Goal: Transaction & Acquisition: Purchase product/service

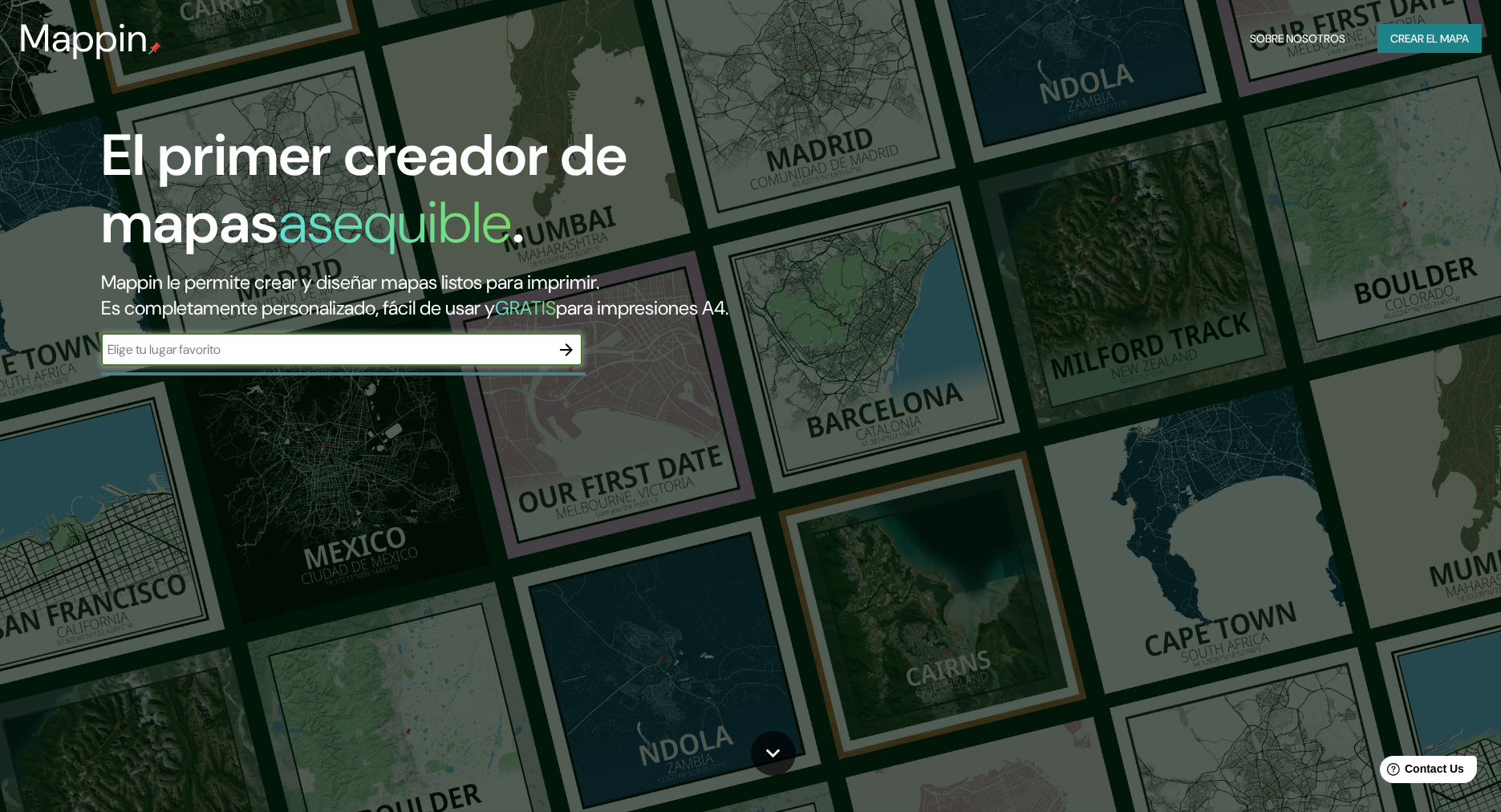
click at [381, 357] on input "text" at bounding box center [325, 349] width 449 height 18
type input "México"
click at [580, 349] on button "button" at bounding box center [566, 349] width 32 height 32
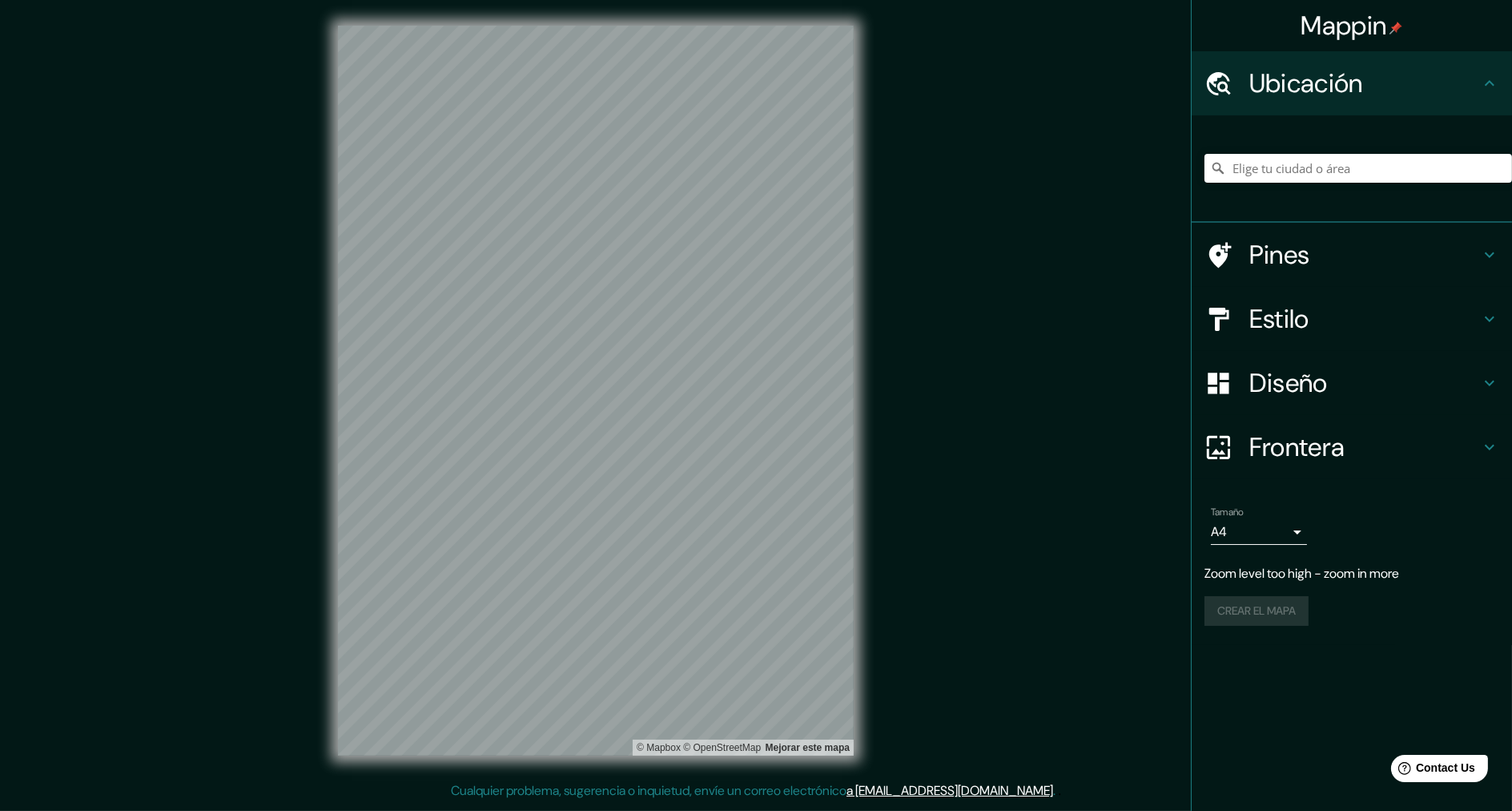
click at [1350, 382] on h4 "Diseño" at bounding box center [1364, 383] width 231 height 32
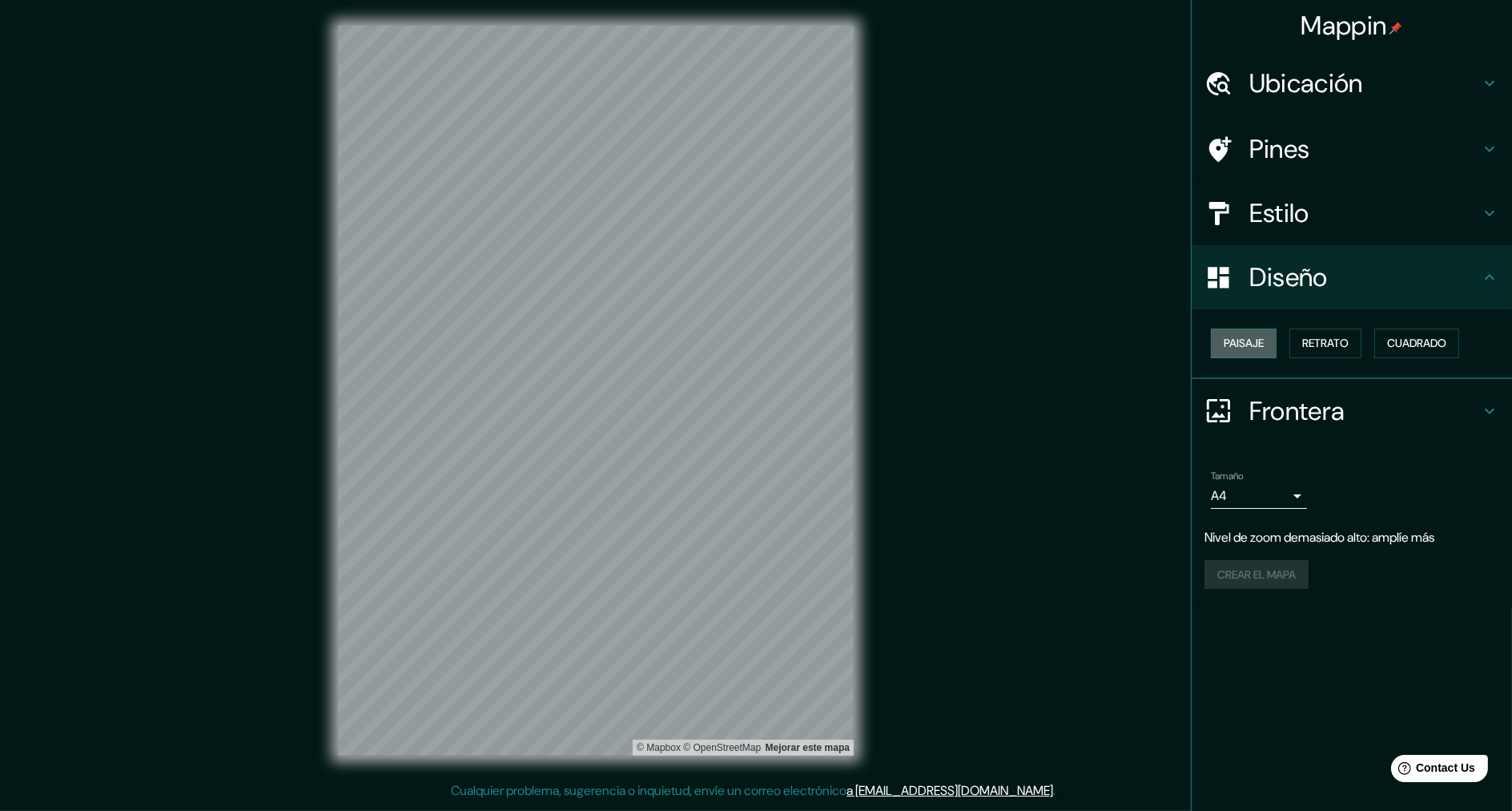
click at [1240, 354] on button "Paisaje" at bounding box center [1244, 343] width 66 height 29
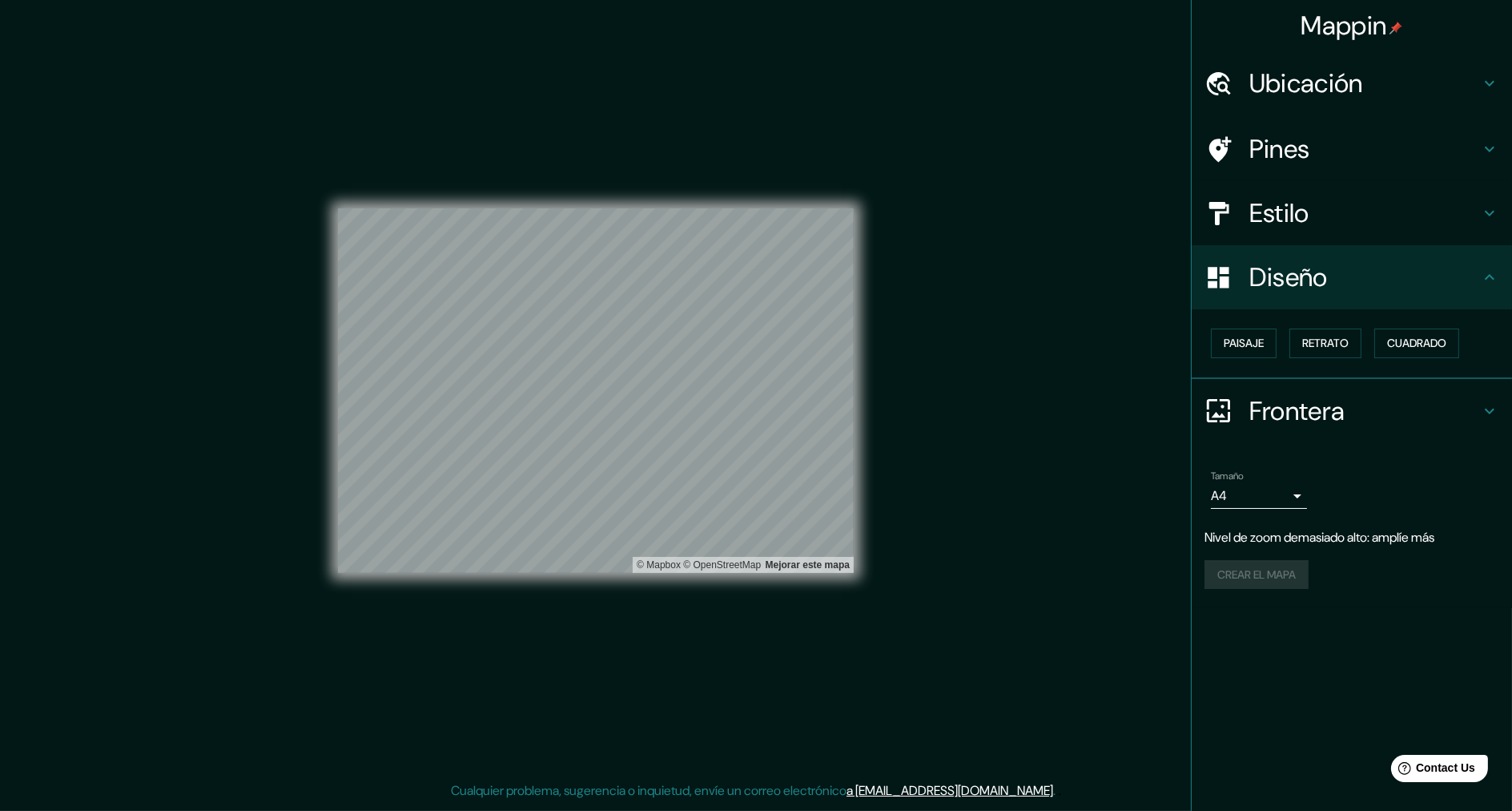
click at [684, 732] on div "© Mapbox © OpenStreetMap Mejorar este mapa" at bounding box center [595, 390] width 516 height 730
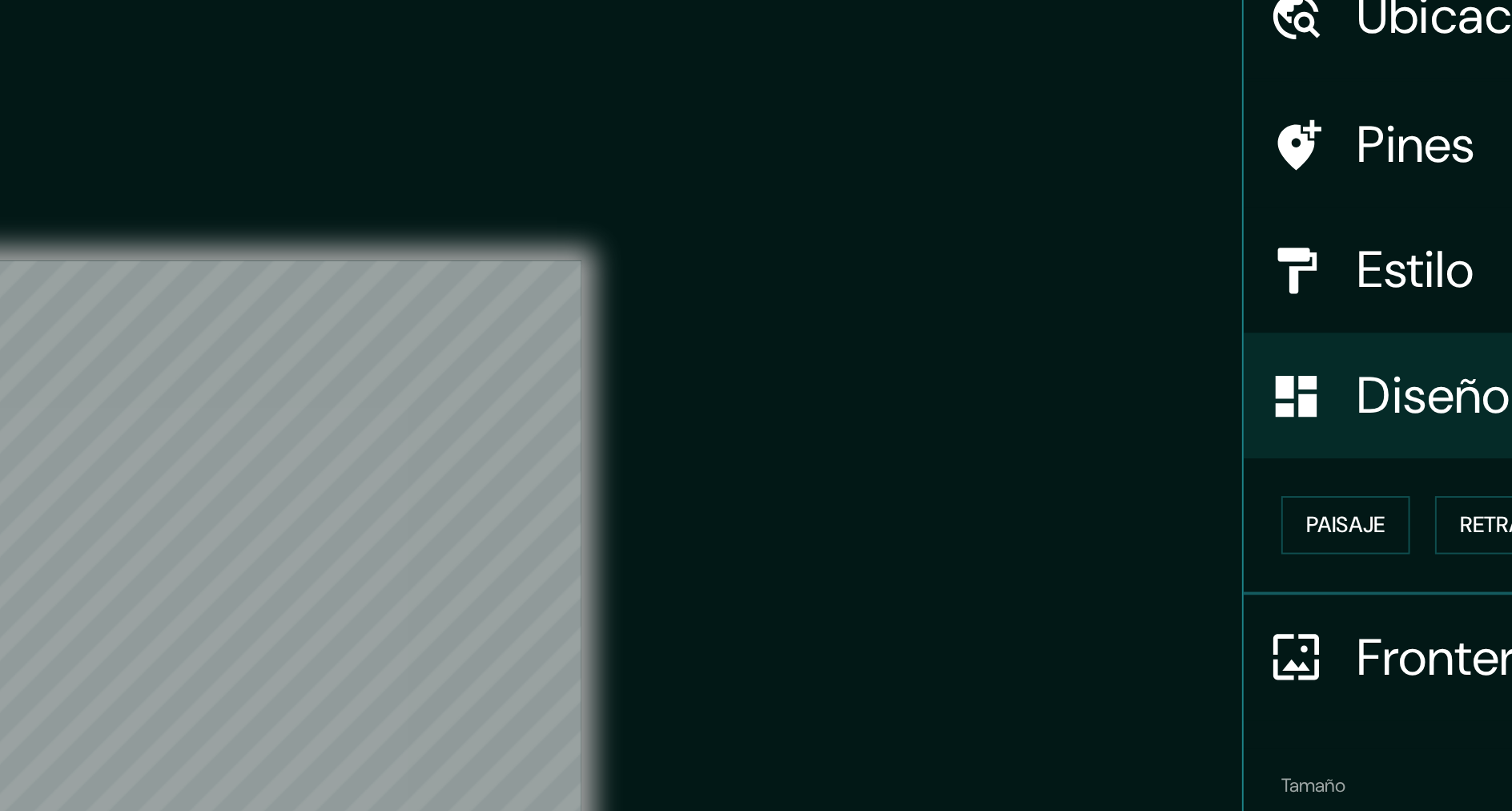
drag, startPoint x: 1108, startPoint y: 238, endPoint x: 955, endPoint y: 322, distance: 174.5
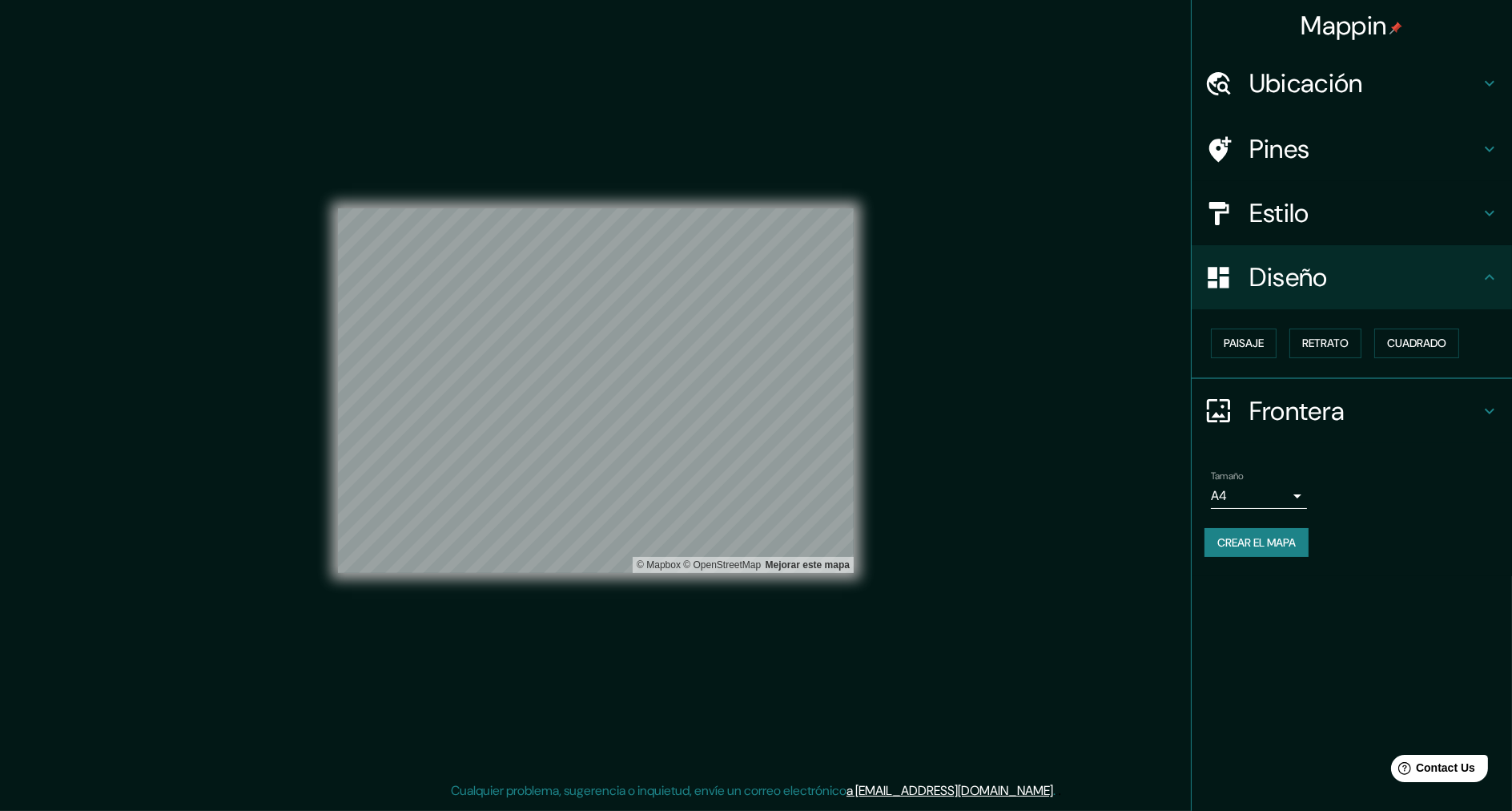
click at [1347, 278] on h4 "Diseño" at bounding box center [1364, 277] width 231 height 32
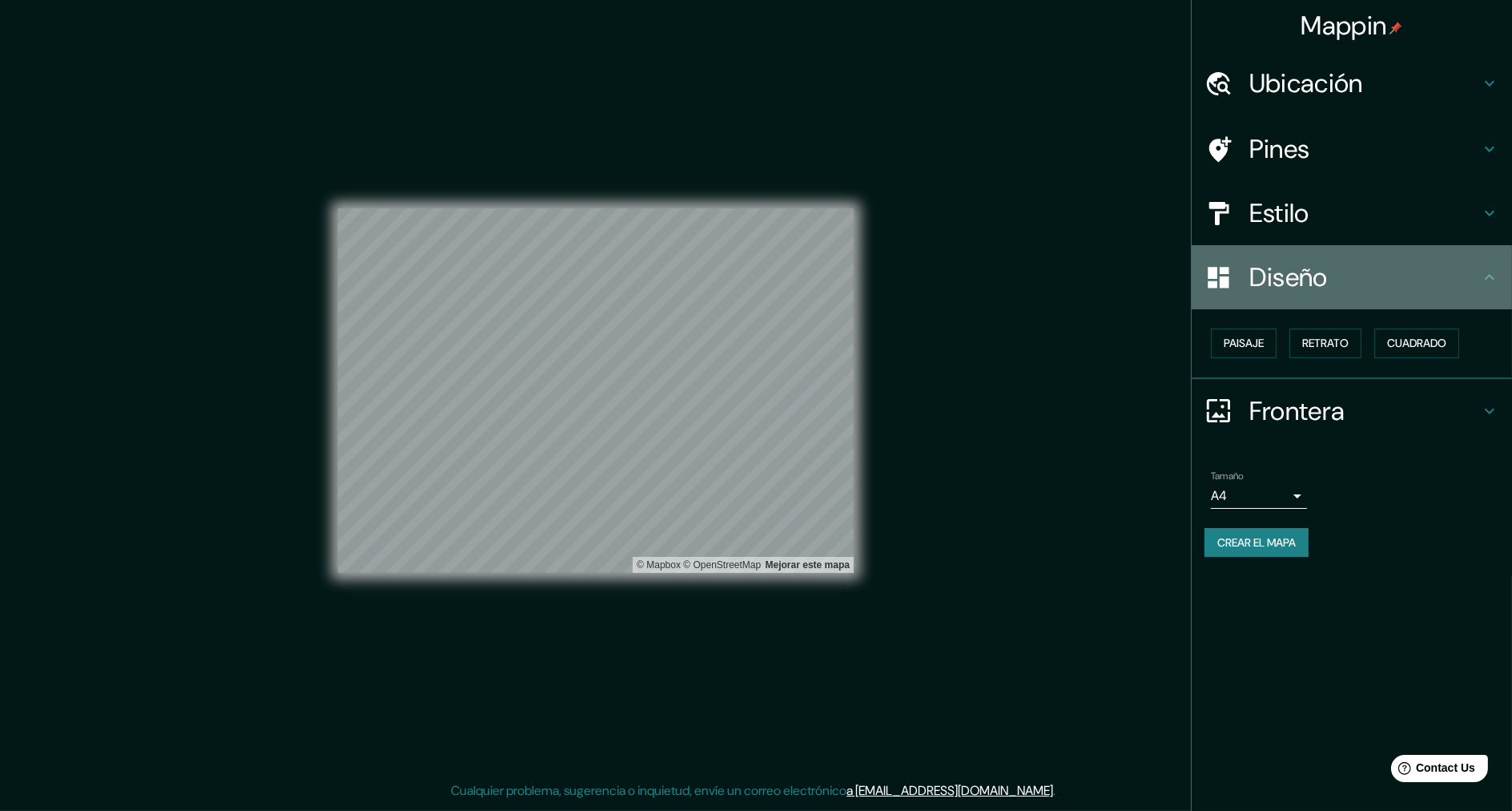
click at [1331, 274] on h4 "Diseño" at bounding box center [1364, 277] width 231 height 32
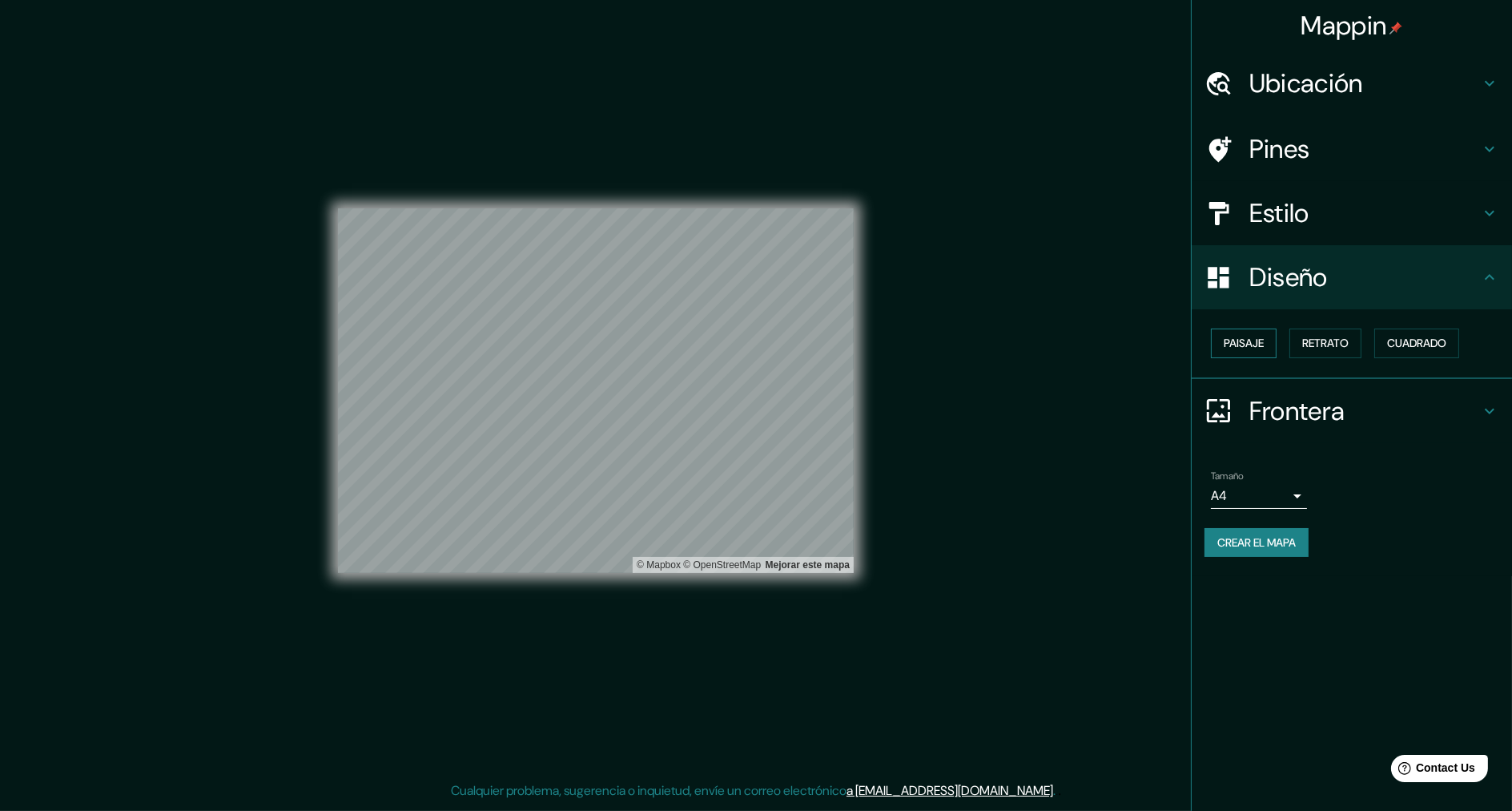
click at [1249, 338] on font "Paisaje" at bounding box center [1244, 343] width 40 height 20
click at [1240, 348] on font "Paisaje" at bounding box center [1244, 343] width 40 height 20
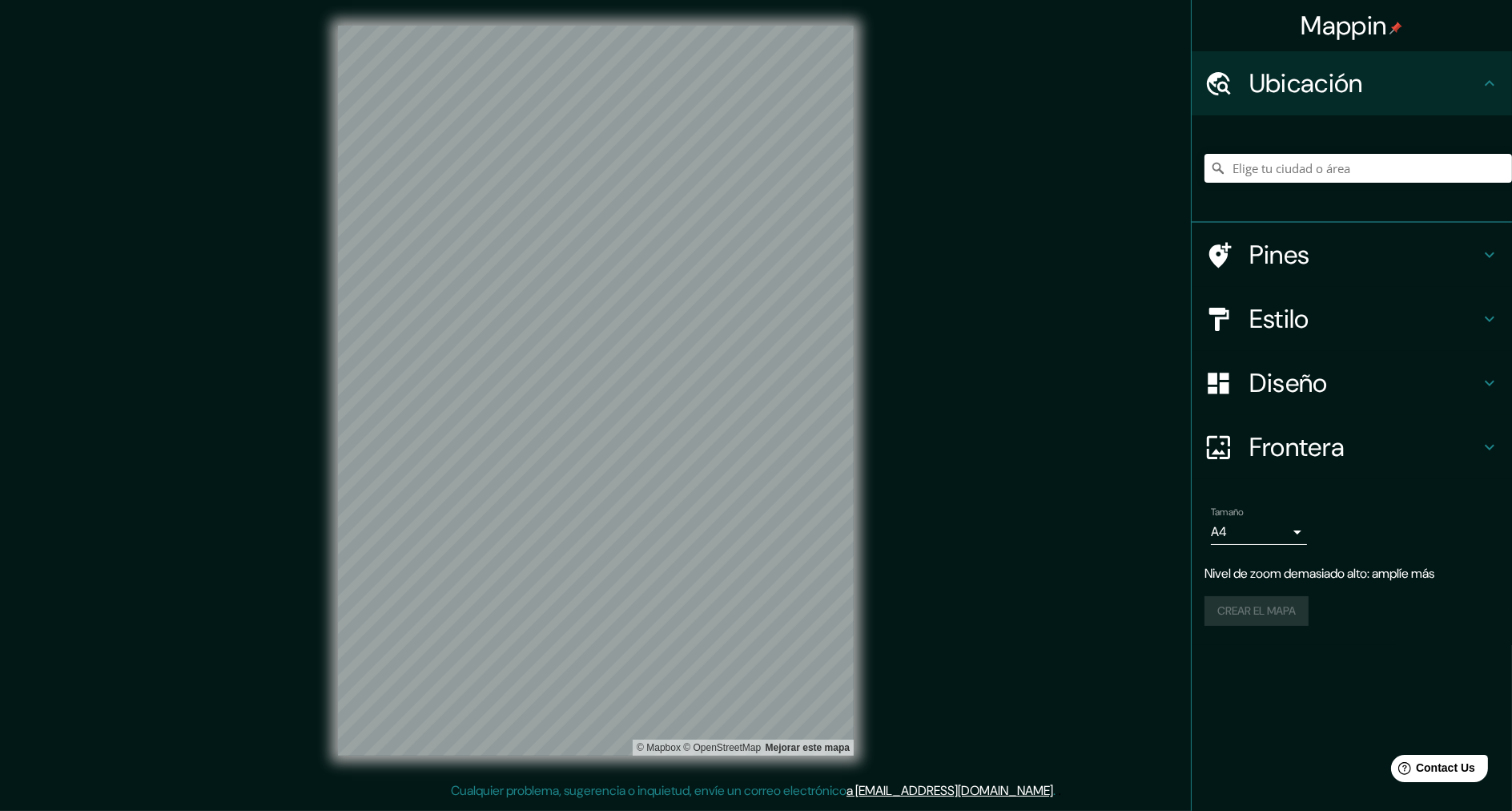
click at [130, 307] on div "Mappin Ubicación Pines Estilo Diseño Frontera Elige un borde. Sugerencia : pued…" at bounding box center [756, 403] width 1512 height 806
click at [876, 583] on div "© Mapbox © OpenStreetMap Mejorar este mapa" at bounding box center [595, 390] width 567 height 781
